Goal: Find contact information: Find contact information

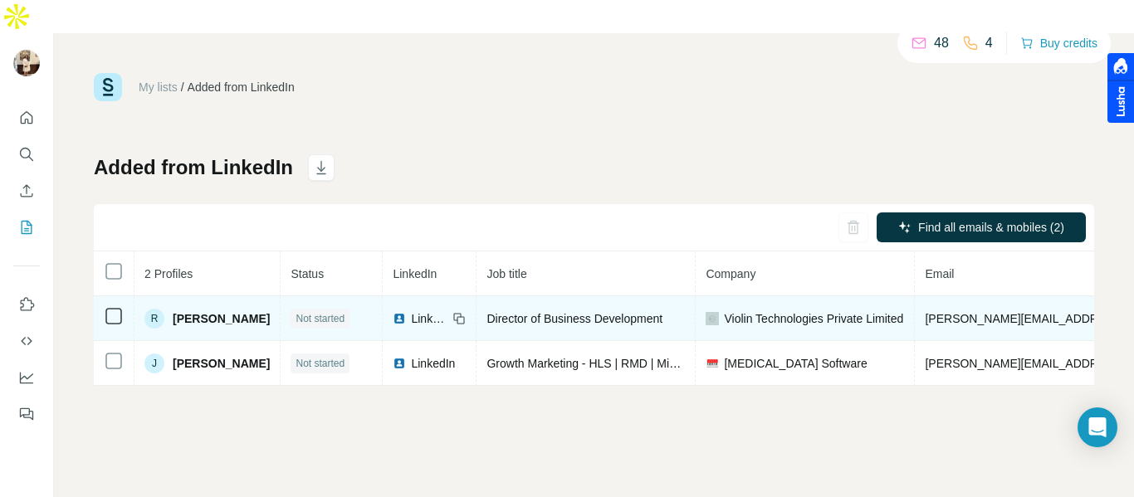
scroll to position [0, 428]
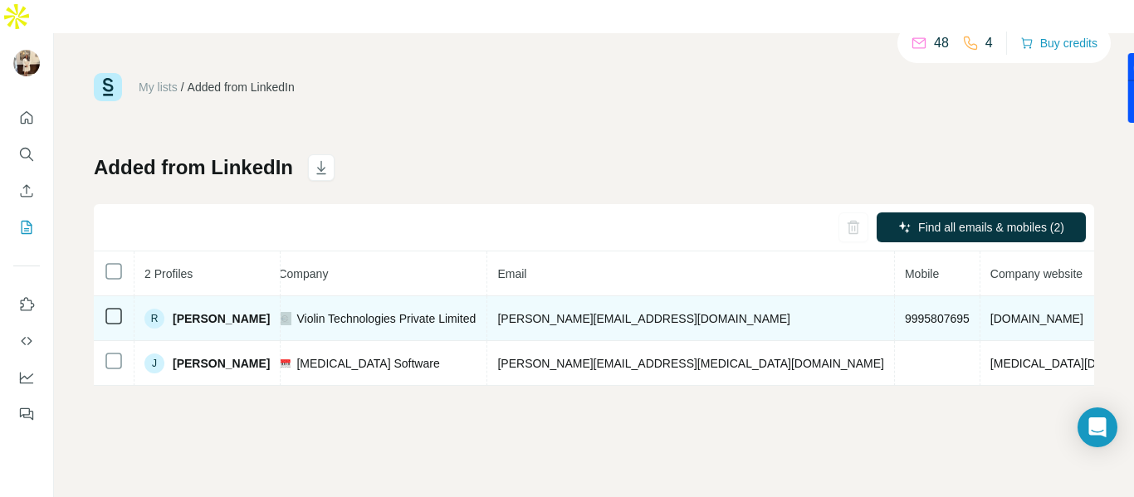
click at [905, 312] on span "9995807695" at bounding box center [937, 318] width 65 height 13
copy span "9995807695"
drag, startPoint x: 675, startPoint y: 290, endPoint x: 503, endPoint y: 284, distance: 172.0
click at [503, 296] on tr "[PERSON_NAME] Not started LinkedIn Director of Business Development Violin Tech…" at bounding box center [489, 318] width 1647 height 45
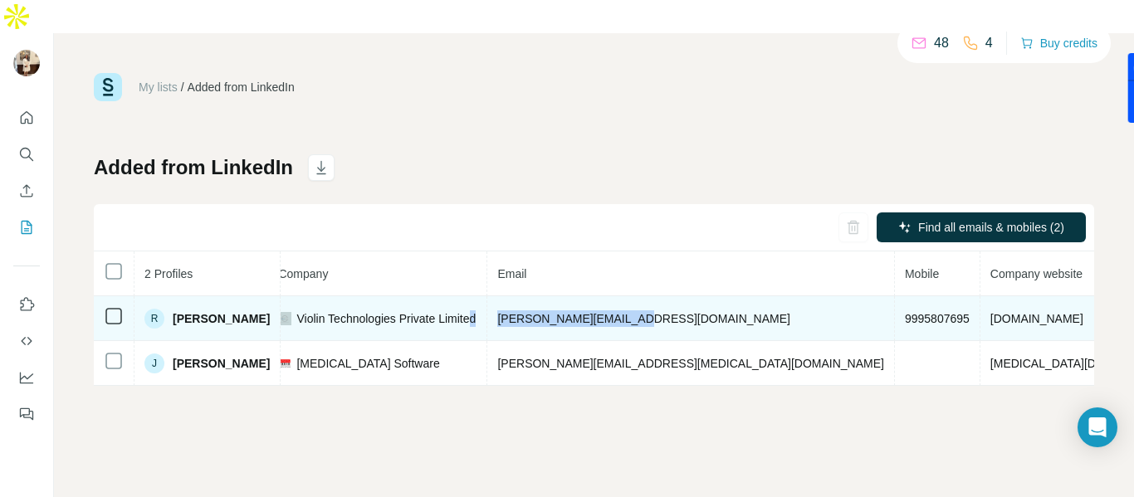
copy tr "d [PERSON_NAME][EMAIL_ADDRESS][DOMAIN_NAME]"
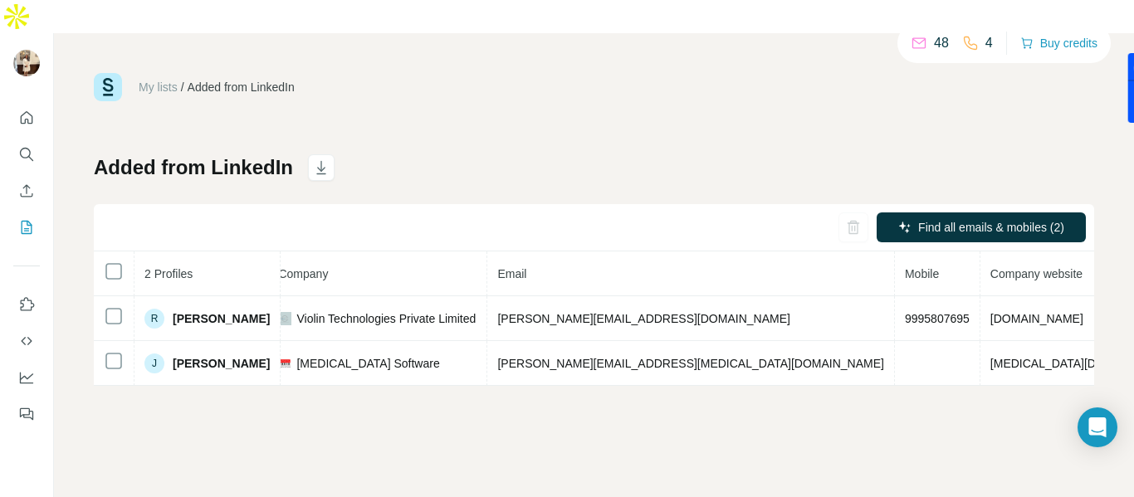
click at [783, 107] on div "My lists / Added from LinkedIn 48 4 Buy credits Added from LinkedIn Find all em…" at bounding box center [594, 229] width 1000 height 313
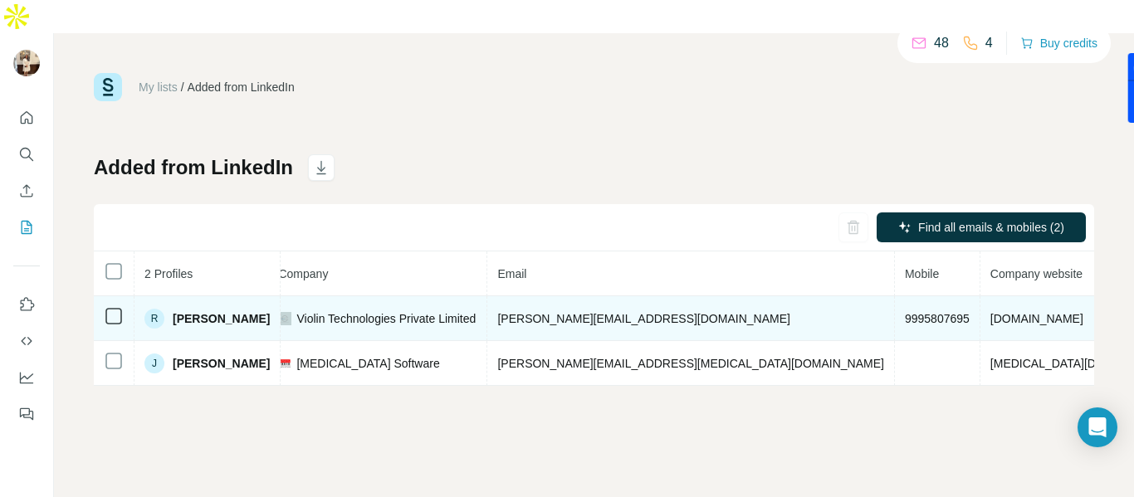
click at [905, 312] on span "9995807695" at bounding box center [937, 318] width 65 height 13
